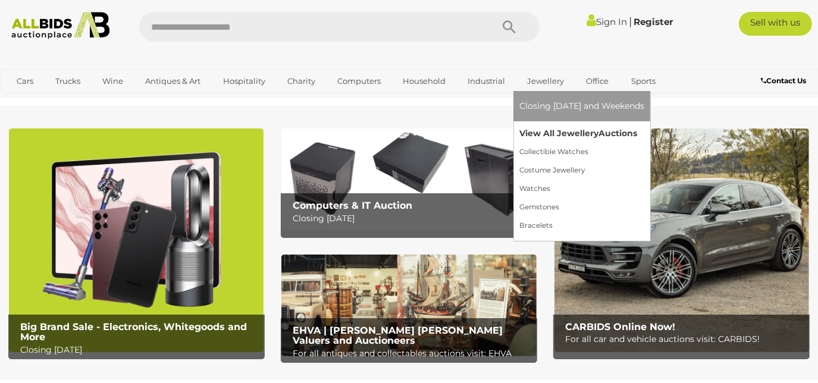
click at [565, 135] on link "View All Jewellery Auctions" at bounding box center [581, 133] width 125 height 18
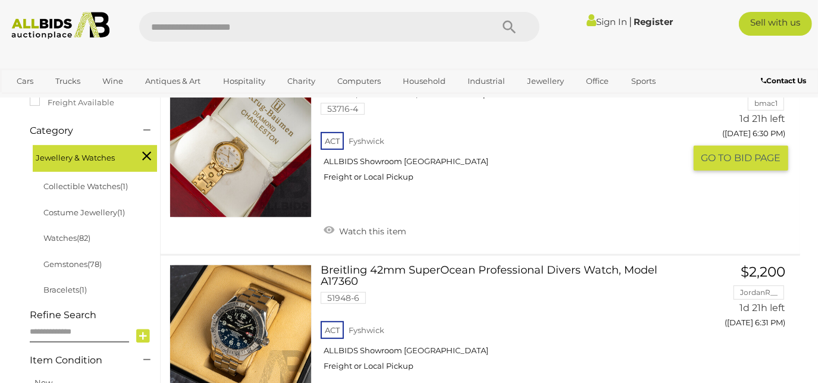
scroll to position [324, 0]
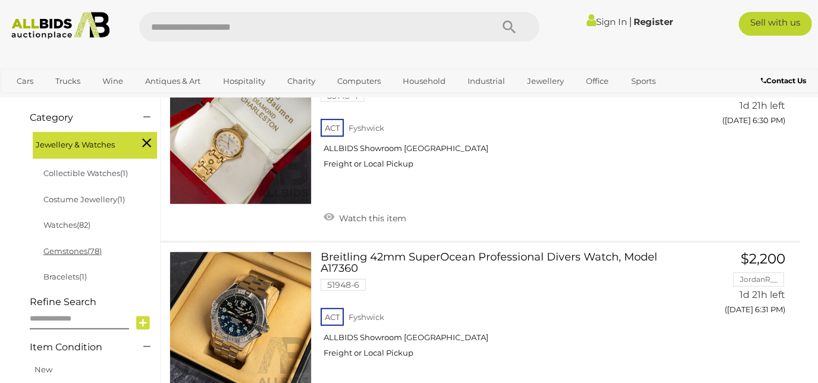
click at [74, 246] on link "Gemstones (78)" at bounding box center [72, 251] width 58 height 10
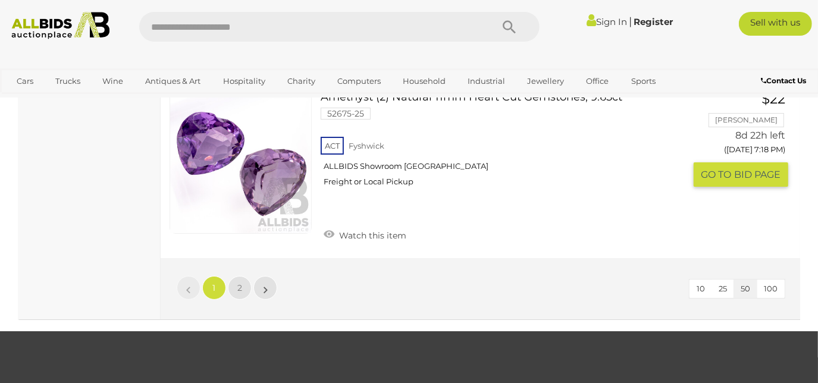
scroll to position [8923, 0]
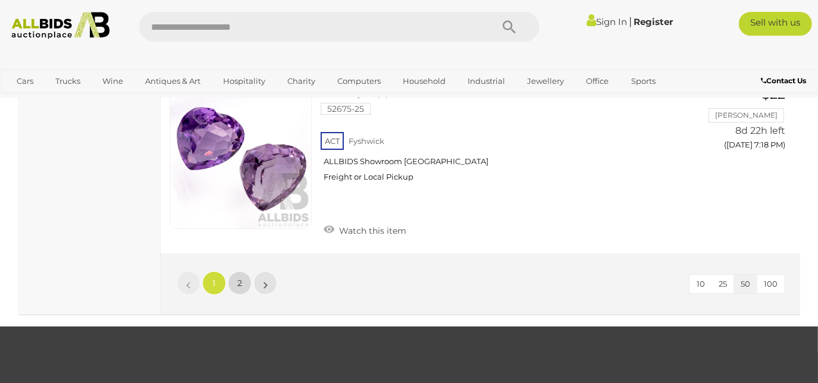
click at [241, 277] on link "2" at bounding box center [240, 283] width 24 height 24
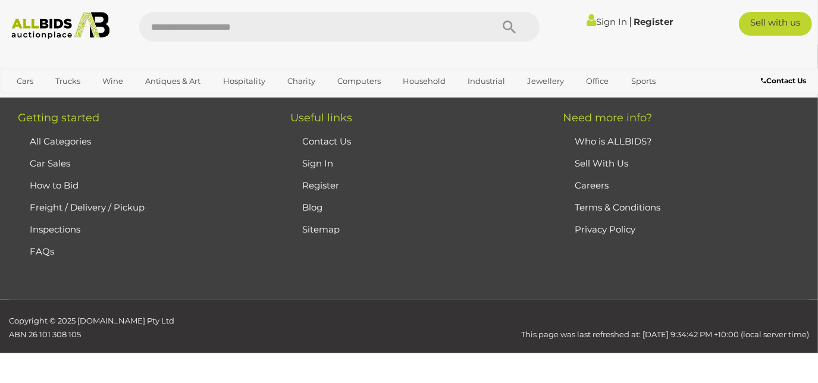
scroll to position [77, 0]
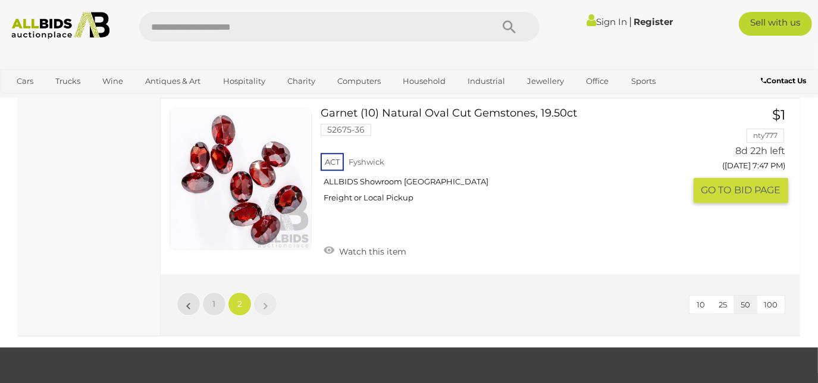
scroll to position [4998, 0]
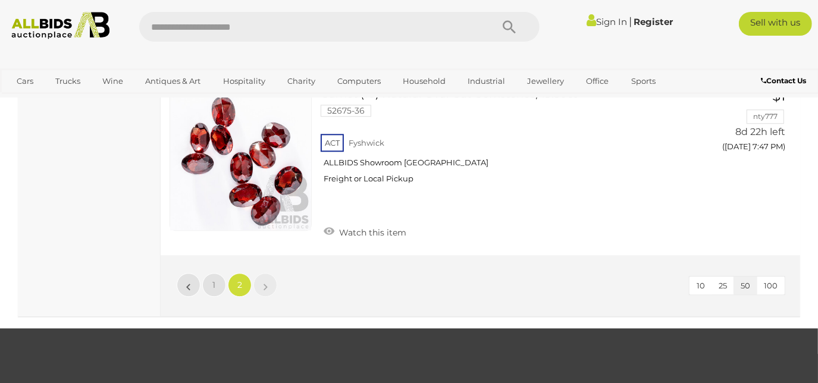
click at [268, 286] on link "»" at bounding box center [265, 285] width 24 height 24
